Goal: Browse casually

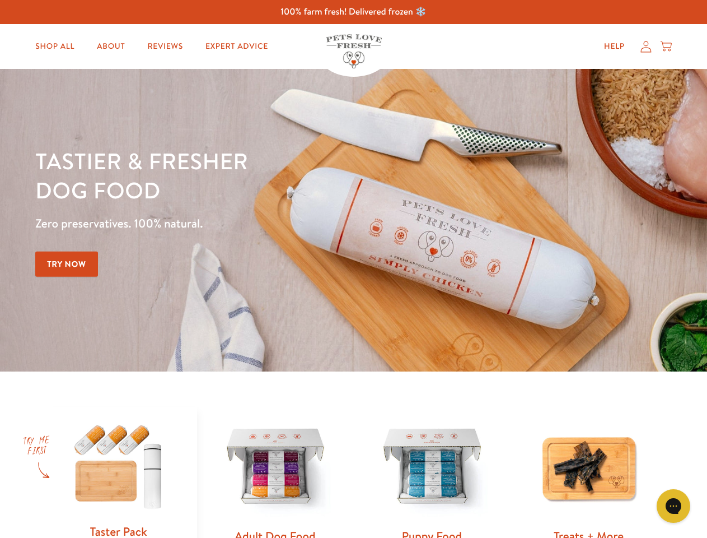
click at [353, 269] on div "Tastier & fresher dog food Zero preservatives. 100% natural. Try Now" at bounding box center [247, 220] width 425 height 148
click at [674, 506] on icon "Gorgias live chat" at bounding box center [673, 505] width 11 height 11
